Goal: Task Accomplishment & Management: Complete application form

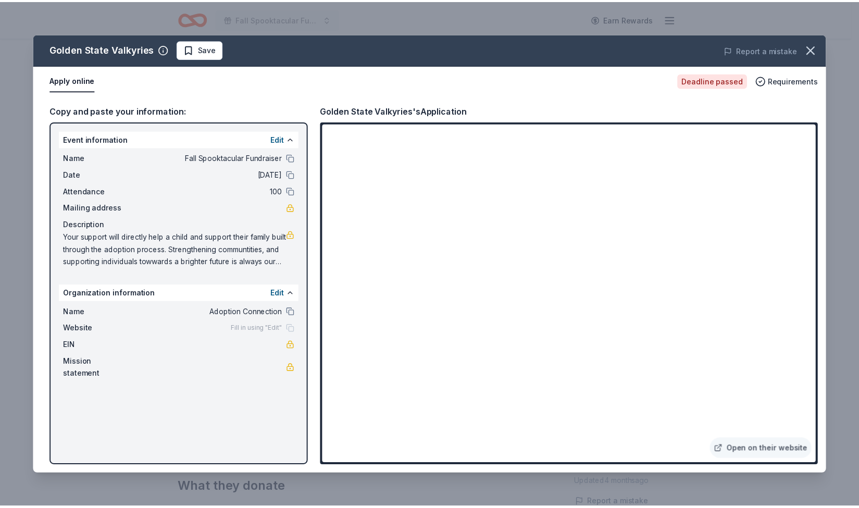
scroll to position [155, 0]
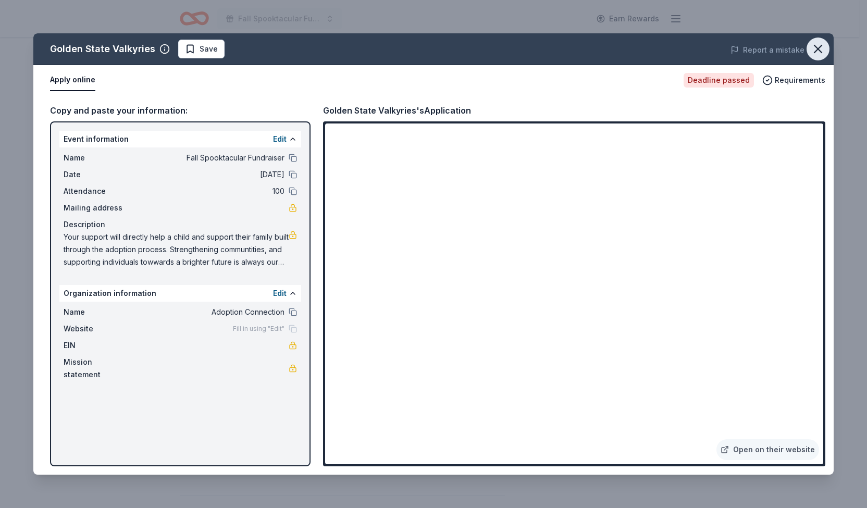
click at [818, 47] on icon "button" at bounding box center [817, 49] width 15 height 15
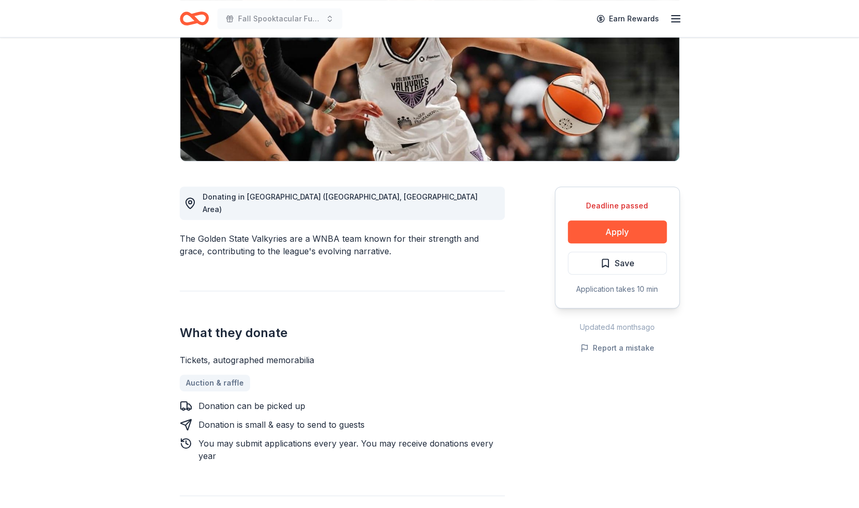
scroll to position [0, 0]
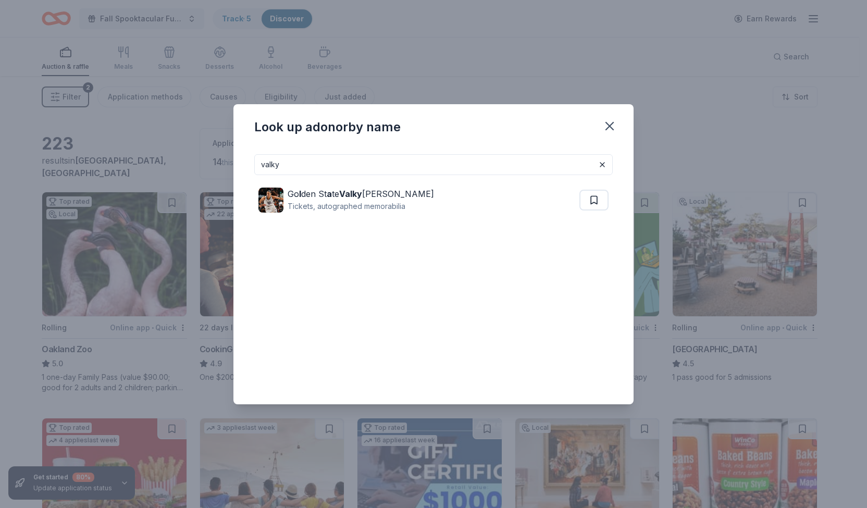
click at [372, 164] on input "valky" at bounding box center [433, 164] width 358 height 21
type input "v"
type input "winchester"
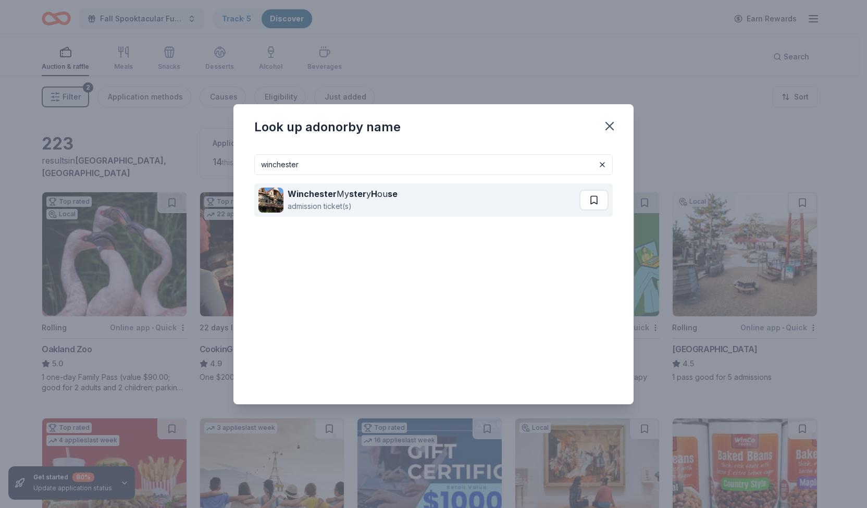
click at [367, 197] on div "Winchester My ster y H ou se" at bounding box center [343, 194] width 110 height 13
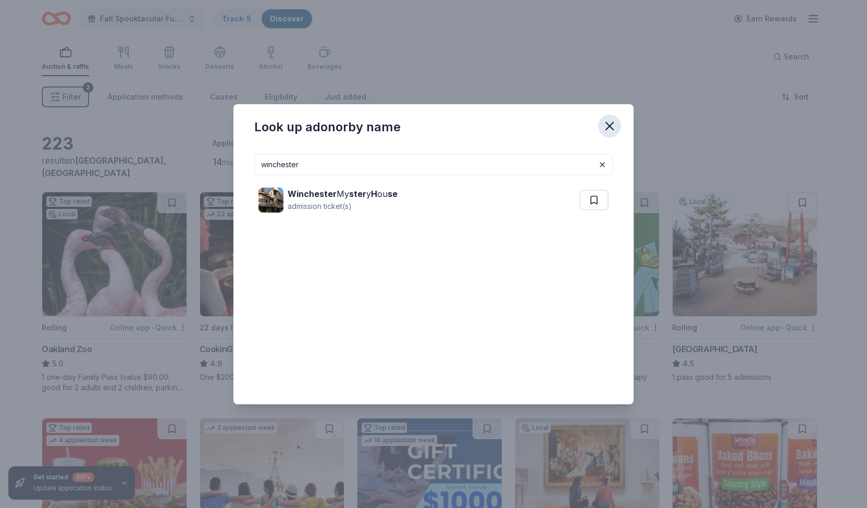
click at [613, 127] on icon "button" at bounding box center [609, 126] width 15 height 15
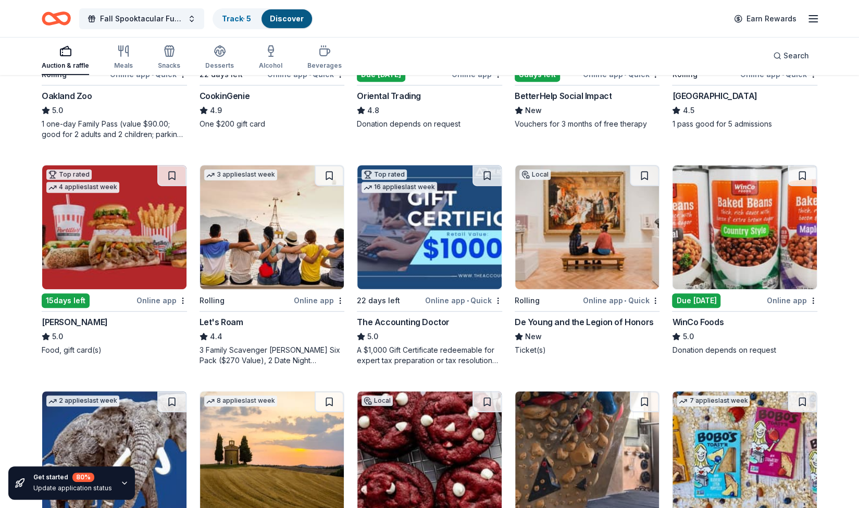
scroll to position [254, 0]
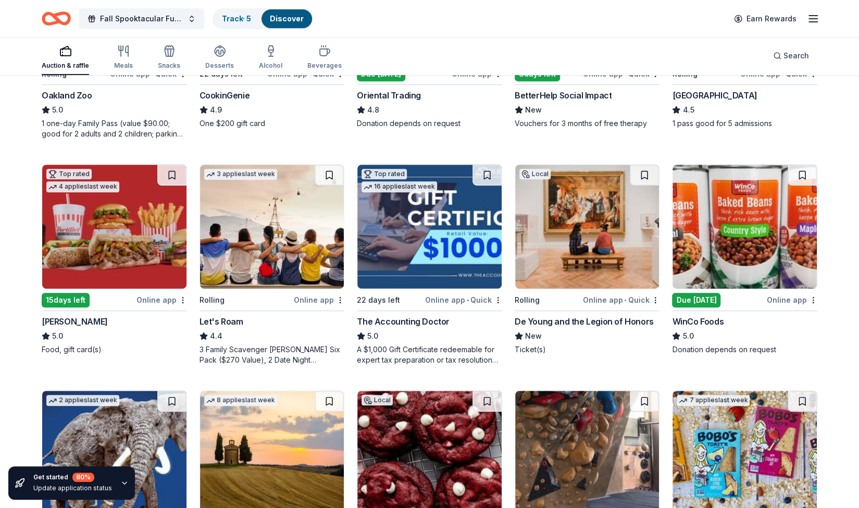
click at [597, 235] on img at bounding box center [587, 227] width 144 height 124
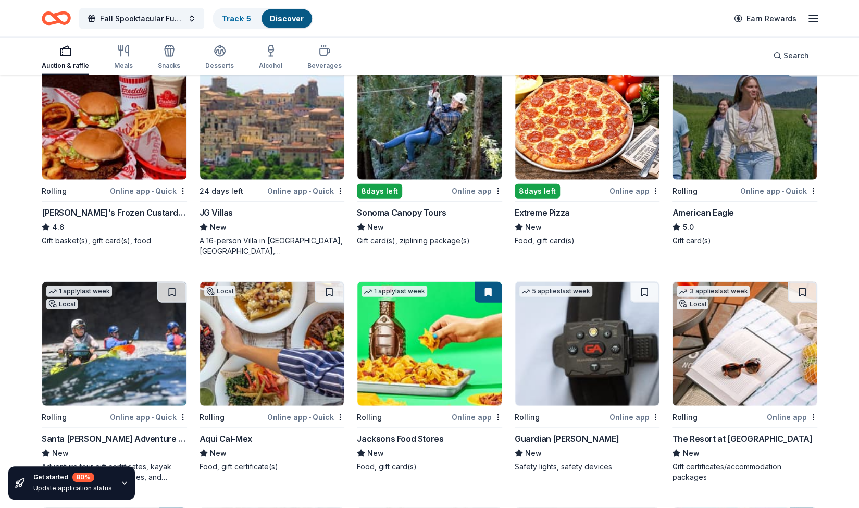
scroll to position [1475, 0]
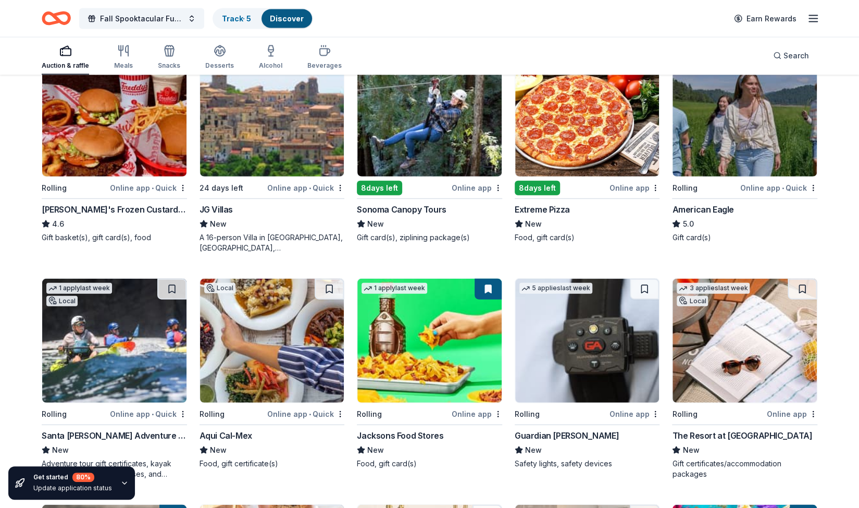
click at [438, 112] on img at bounding box center [429, 115] width 144 height 124
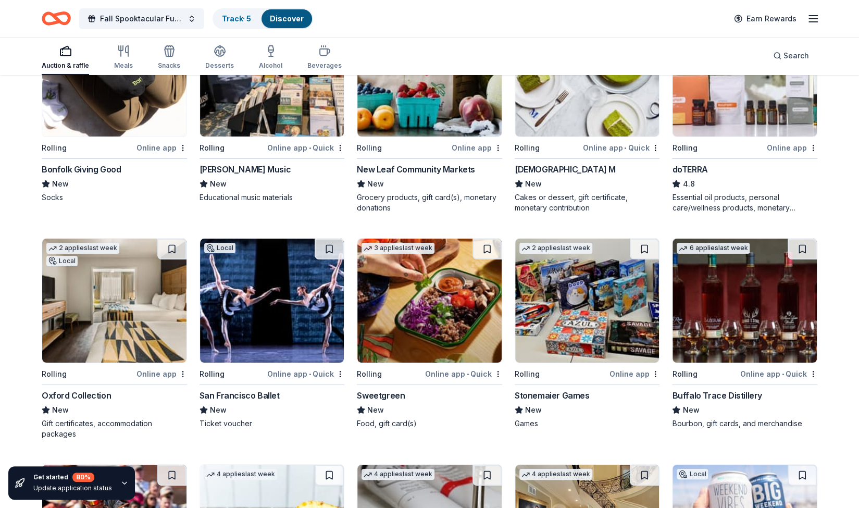
scroll to position [2462, 0]
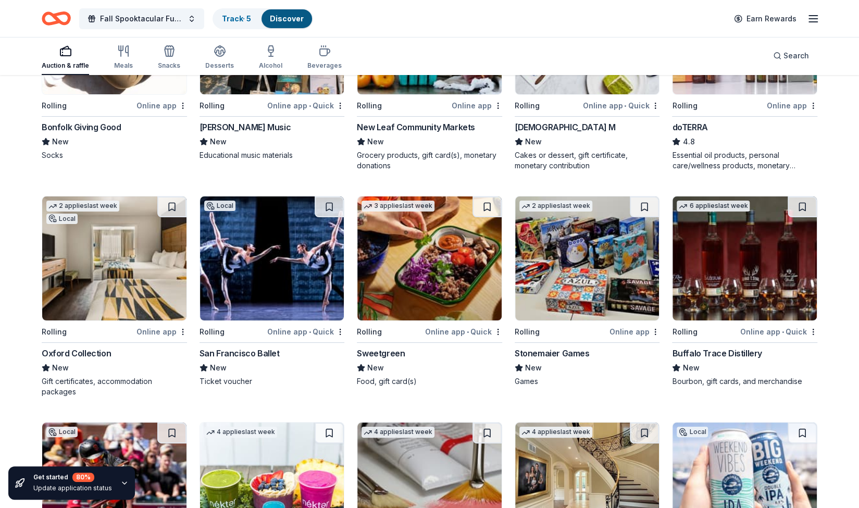
click at [281, 255] on img at bounding box center [272, 258] width 144 height 124
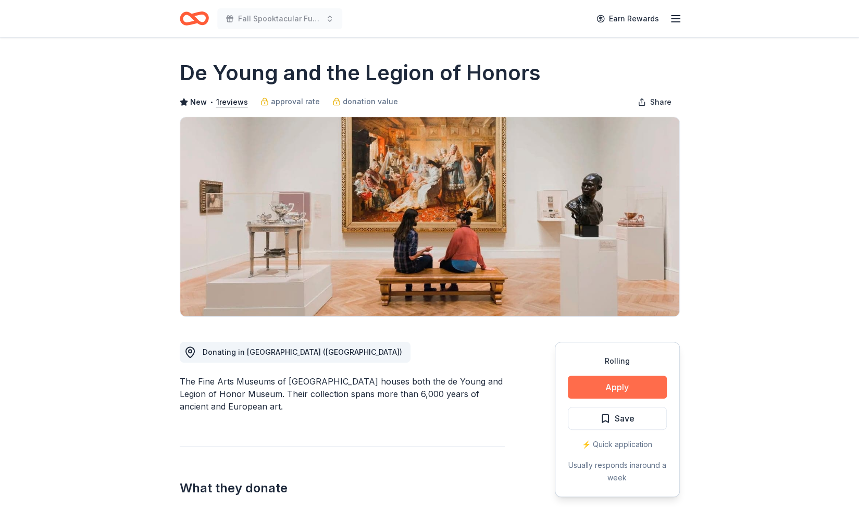
click at [618, 386] on button "Apply" at bounding box center [617, 387] width 99 height 23
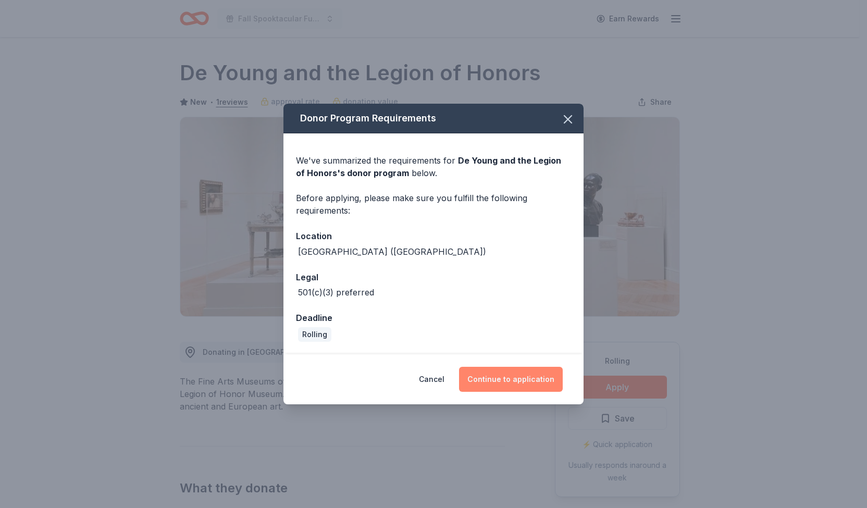
click at [500, 372] on button "Continue to application" at bounding box center [511, 379] width 104 height 25
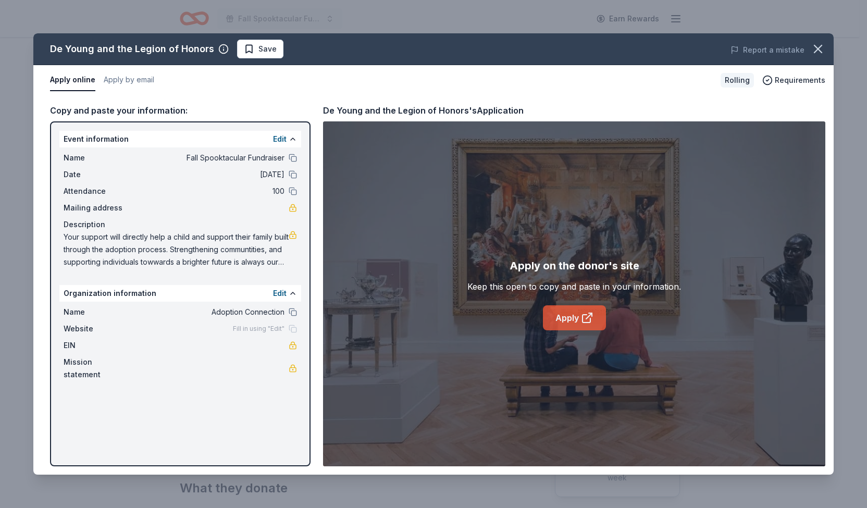
click at [568, 319] on link "Apply" at bounding box center [574, 317] width 63 height 25
click at [567, 322] on link "Apply" at bounding box center [574, 317] width 63 height 25
click at [818, 55] on icon "button" at bounding box center [817, 49] width 15 height 15
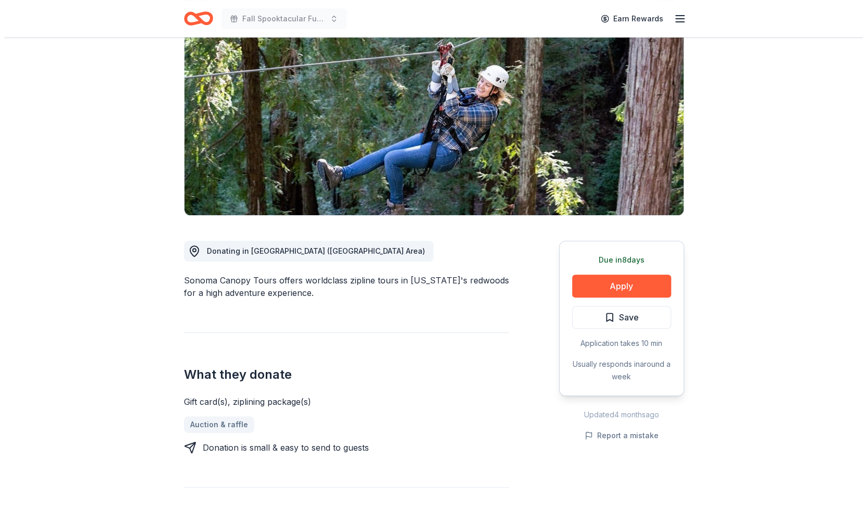
scroll to position [103, 0]
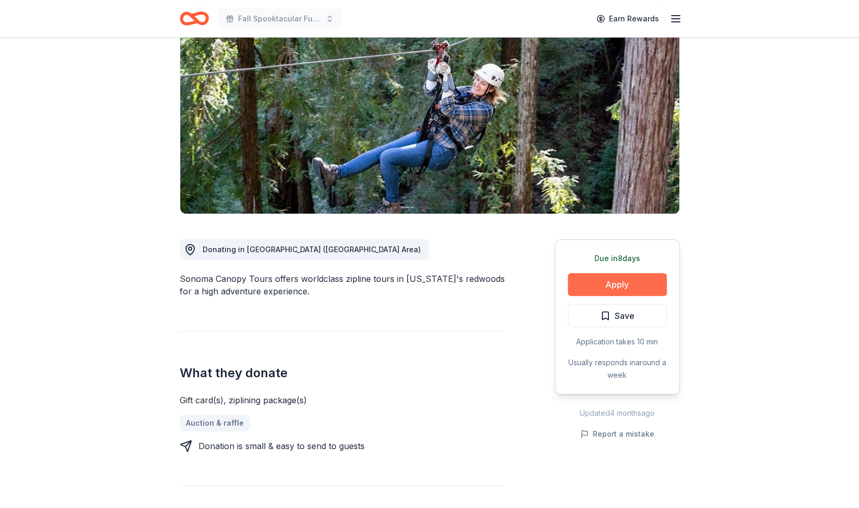
click at [583, 287] on button "Apply" at bounding box center [617, 284] width 99 height 23
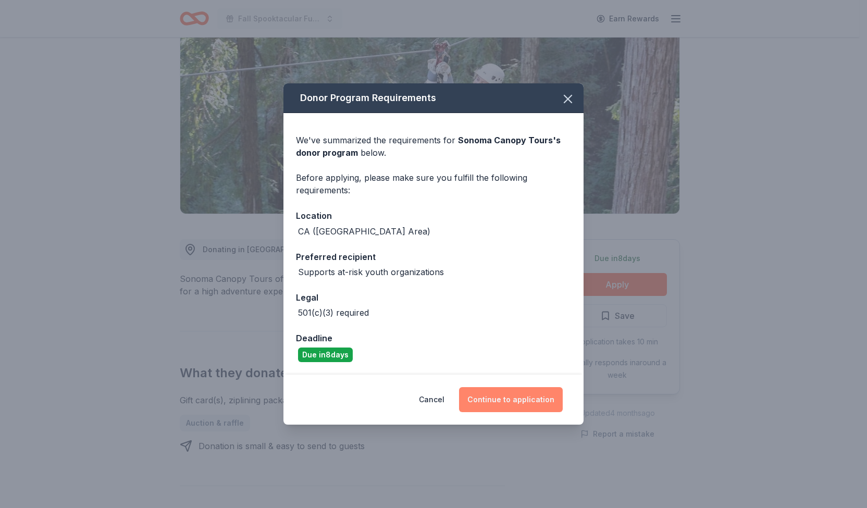
click at [494, 398] on button "Continue to application" at bounding box center [511, 399] width 104 height 25
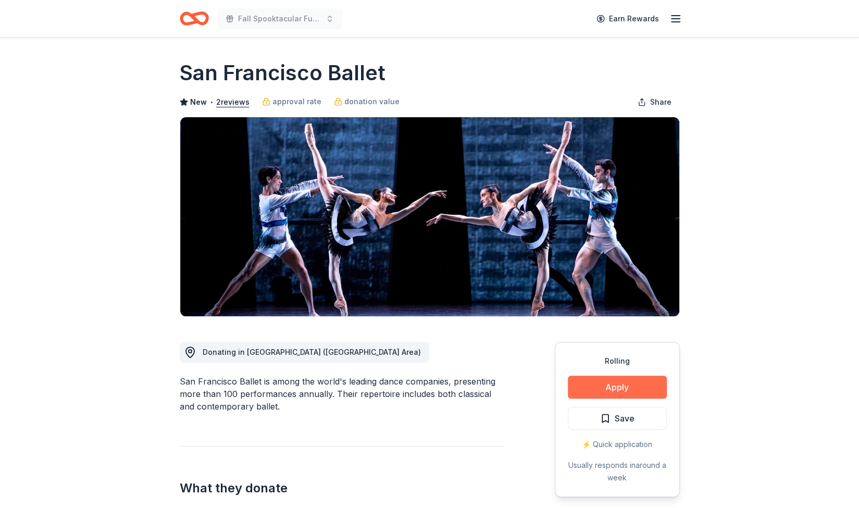
click at [591, 384] on button "Apply" at bounding box center [617, 387] width 99 height 23
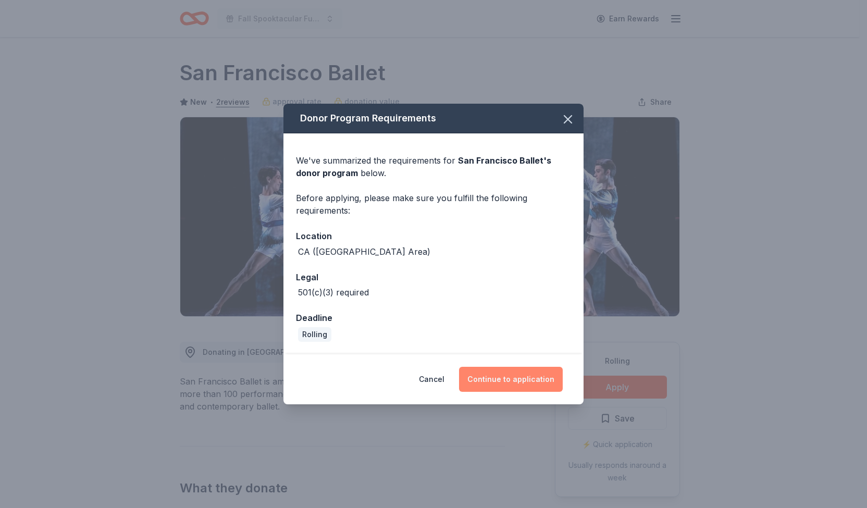
click at [514, 374] on button "Continue to application" at bounding box center [511, 379] width 104 height 25
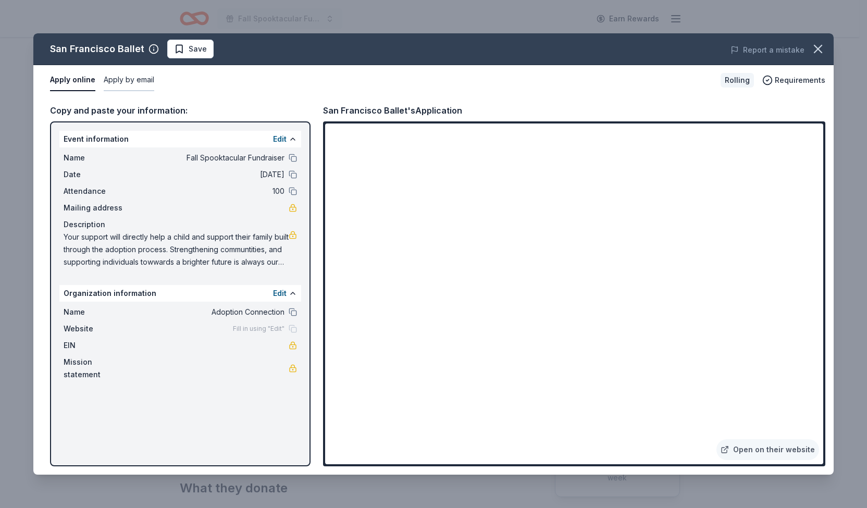
click at [128, 77] on button "Apply by email" at bounding box center [129, 80] width 51 height 22
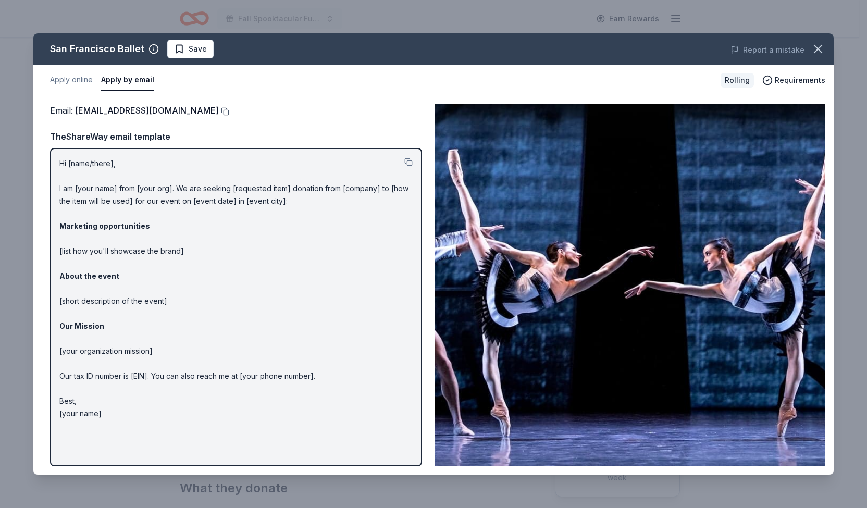
drag, startPoint x: 156, startPoint y: 112, endPoint x: 163, endPoint y: 109, distance: 7.5
click at [219, 109] on button at bounding box center [224, 111] width 10 height 8
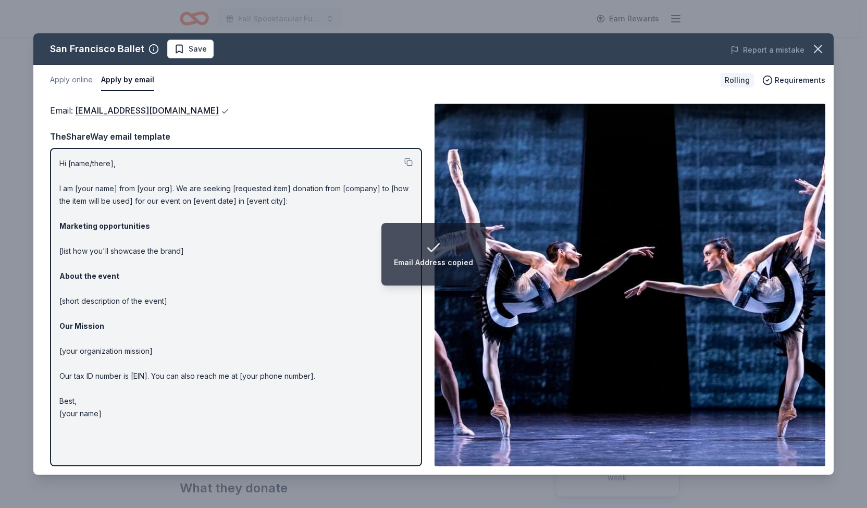
click at [219, 109] on button at bounding box center [224, 111] width 10 height 8
